Goal: Find contact information: Find contact information

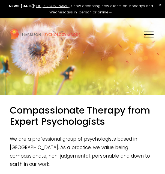
click at [156, 35] on div "Skip to Content Home Team" at bounding box center [82, 34] width 165 height 32
click at [151, 35] on div at bounding box center [149, 35] width 10 height 10
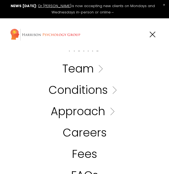
scroll to position [8, 0]
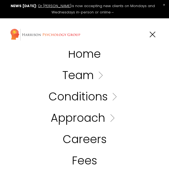
click at [70, 6] on link "Dr [PERSON_NAME]" at bounding box center [54, 5] width 33 height 5
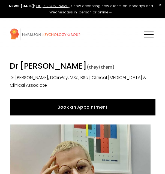
click at [146, 29] on div "Home Team Our Team" at bounding box center [82, 34] width 145 height 12
click at [149, 36] on div at bounding box center [149, 35] width 10 height 10
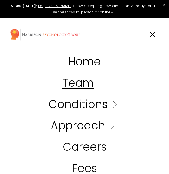
click at [85, 84] on link "Folder: Team" at bounding box center [85, 82] width 44 height 11
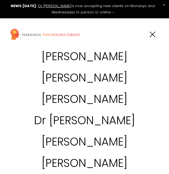
scroll to position [265, 0]
click at [101, 163] on link "[PERSON_NAME]" at bounding box center [85, 163] width 86 height 11
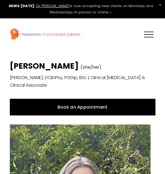
click at [89, 109] on link "Book an Appointment" at bounding box center [82, 107] width 145 height 16
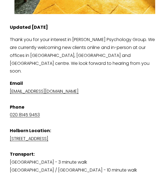
scroll to position [279, 0]
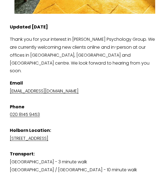
drag, startPoint x: 72, startPoint y: 83, endPoint x: 55, endPoint y: 100, distance: 24.4
click at [55, 100] on p "Email admin@harrisonpsychologygroup.com Phone 020 8145 9453 Holborn Location: S…" at bounding box center [82, 138] width 145 height 118
drag, startPoint x: 98, startPoint y: 82, endPoint x: 10, endPoint y: 81, distance: 87.4
click at [10, 81] on p "Email admin@harrisonpsychologygroup.com Phone 020 8145 9453 Holborn Location: S…" at bounding box center [82, 138] width 145 height 118
copy link "[EMAIL_ADDRESS][DOMAIN_NAME]"
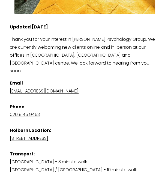
click at [113, 94] on p "Email admin@harrisonpsychologygroup.com Phone 020 8145 9453 Holborn Location: S…" at bounding box center [82, 138] width 145 height 118
